Goal: Task Accomplishment & Management: Use online tool/utility

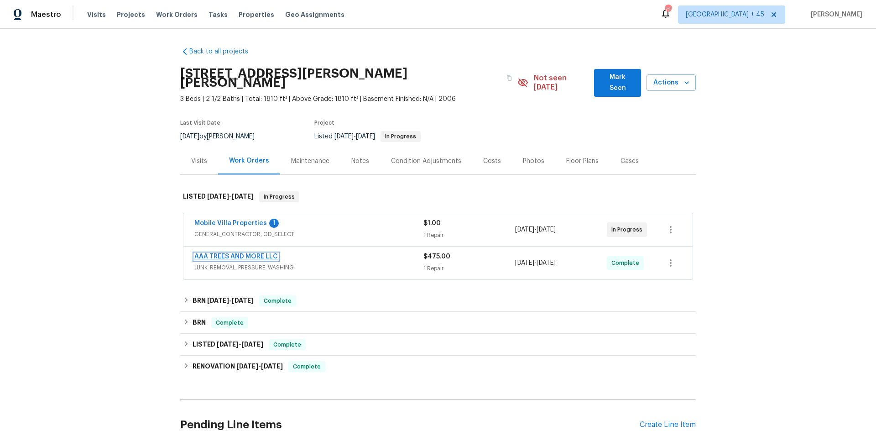
click at [202, 253] on link "AAA TREES AND MORE LLC" at bounding box center [235, 256] width 83 height 6
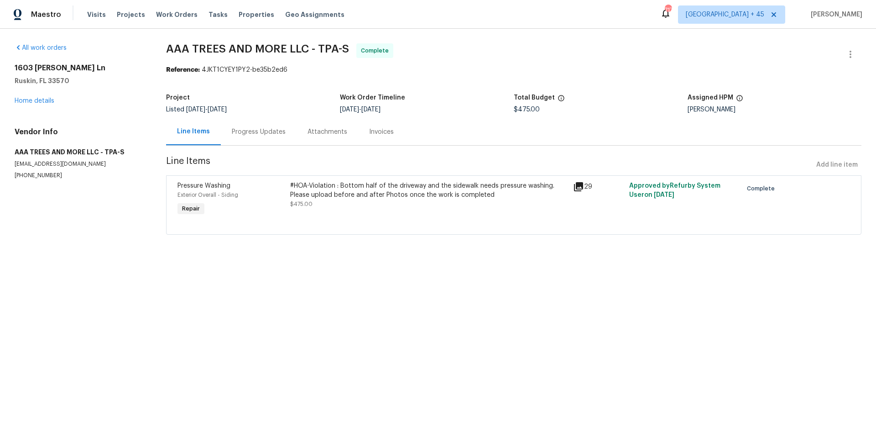
click at [244, 134] on div "Progress Updates" at bounding box center [259, 131] width 54 height 9
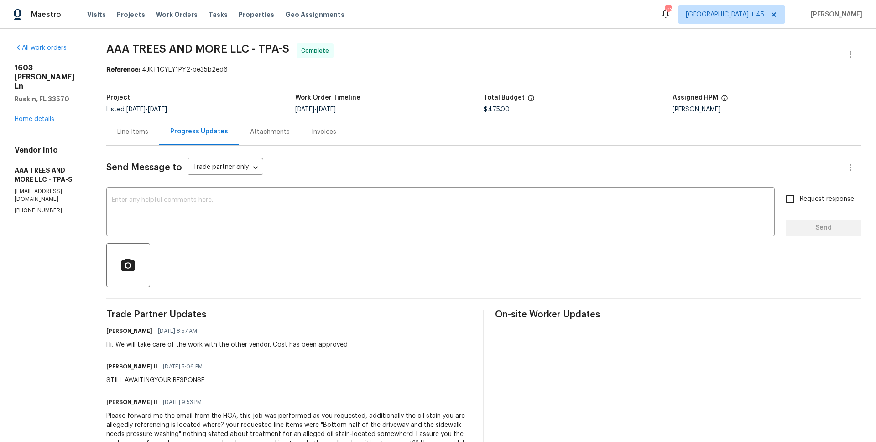
click at [154, 137] on div "Line Items" at bounding box center [132, 131] width 53 height 27
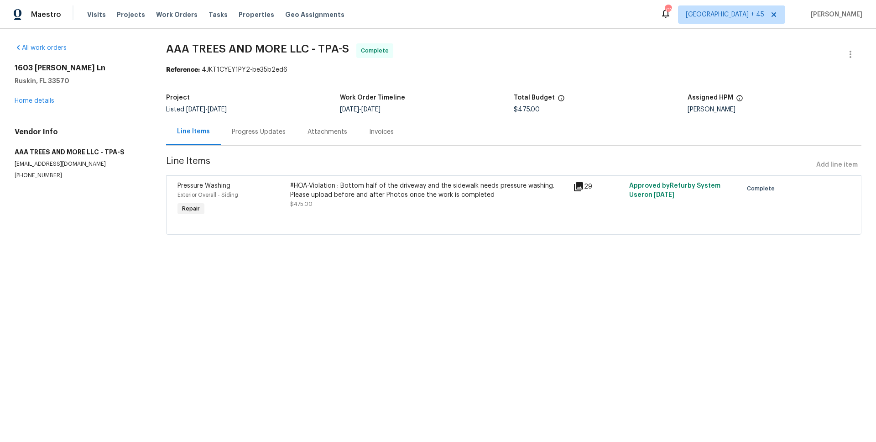
click at [24, 94] on div "[STREET_ADDRESS][PERSON_NAME][PERSON_NAME] Home details" at bounding box center [80, 84] width 130 height 42
click at [24, 105] on div "[STREET_ADDRESS][PERSON_NAME][PERSON_NAME] Home details" at bounding box center [80, 84] width 130 height 42
click at [24, 102] on link "Home details" at bounding box center [35, 101] width 40 height 6
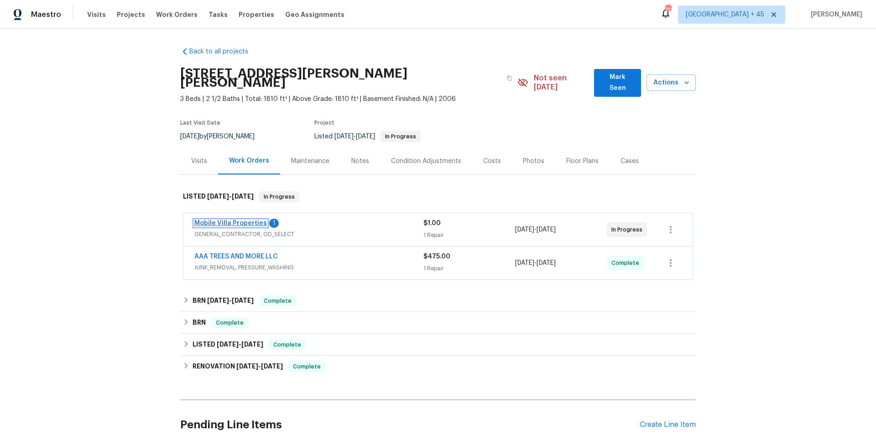
click at [239, 220] on link "Mobile Villa Properties" at bounding box center [230, 223] width 73 height 6
